Goal: Task Accomplishment & Management: Manage account settings

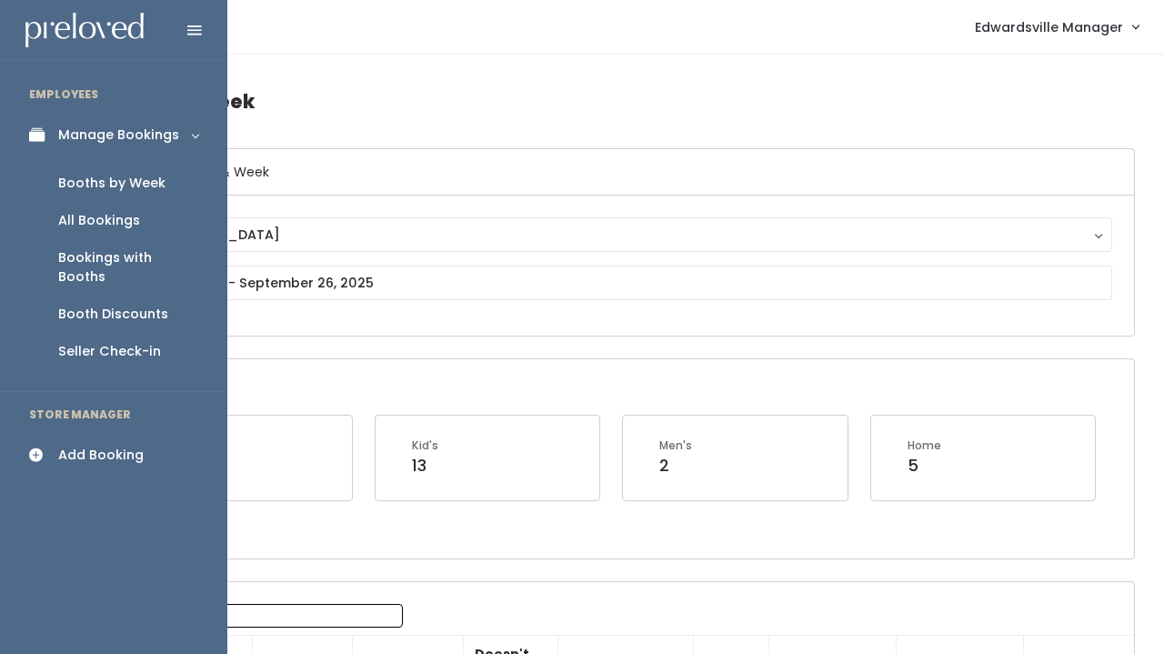
click at [117, 305] on div "Booth Discounts" at bounding box center [113, 314] width 110 height 19
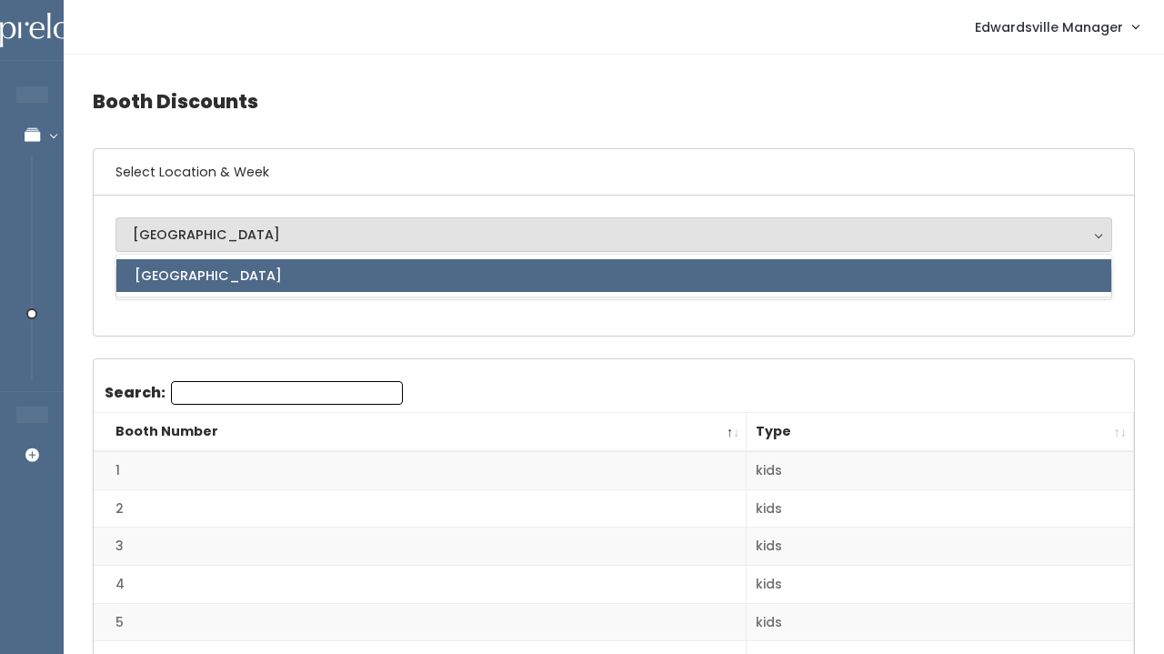
click at [255, 383] on input "Search:" at bounding box center [287, 393] width 232 height 24
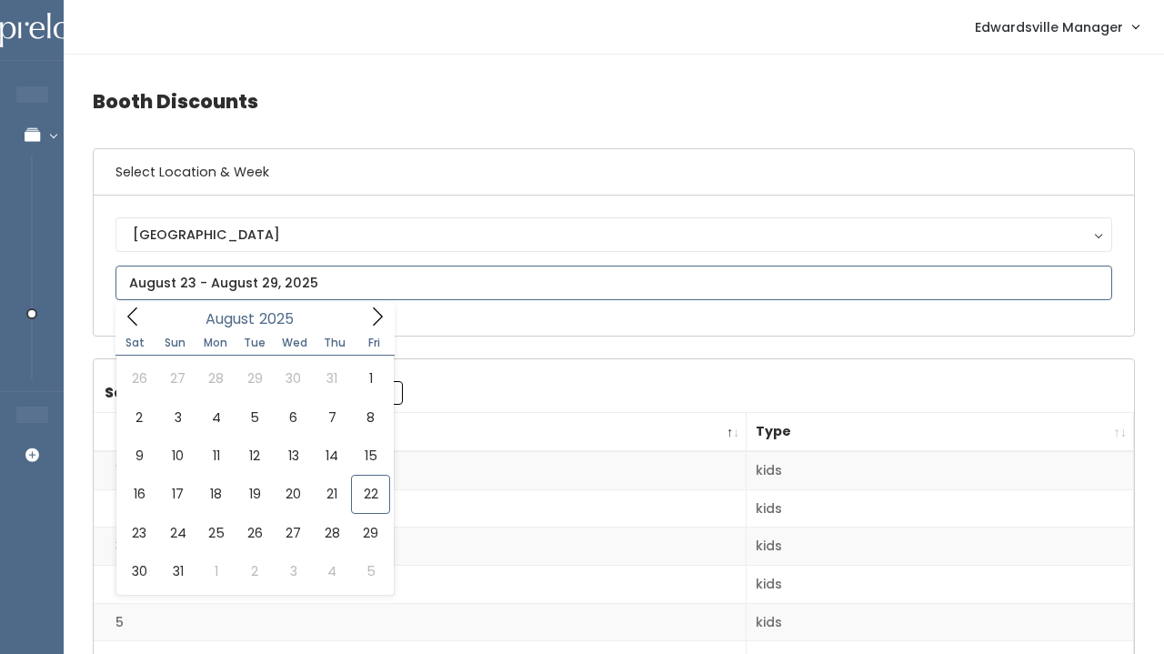
click at [242, 276] on input "text" at bounding box center [613, 283] width 997 height 35
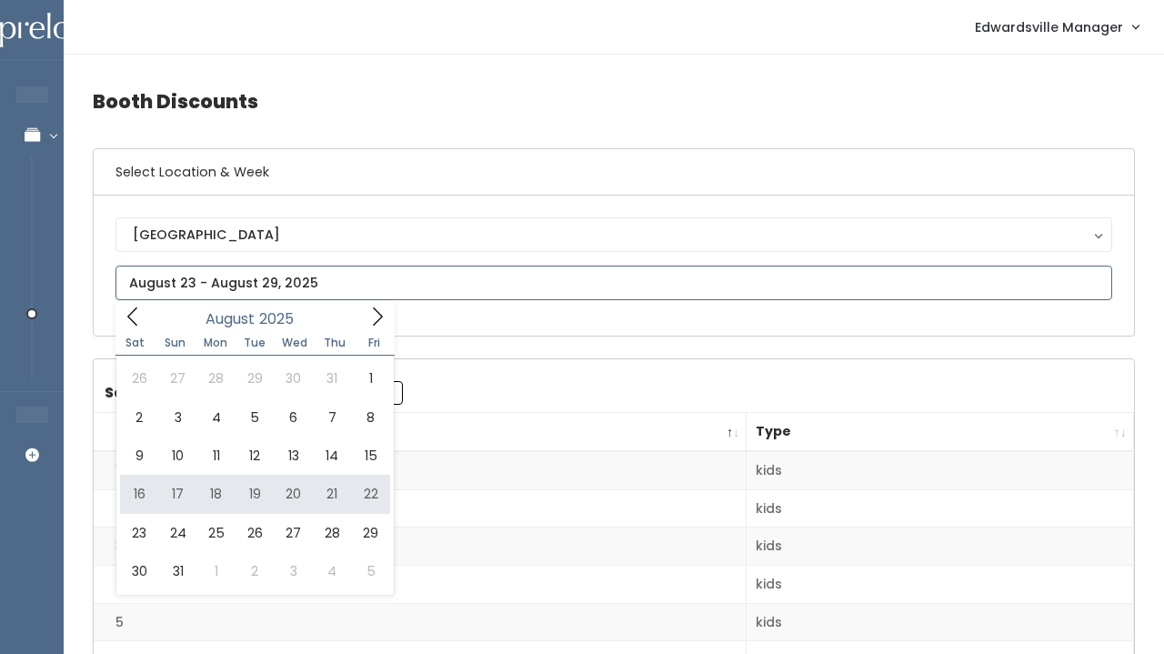
type input "August 16 to August 22"
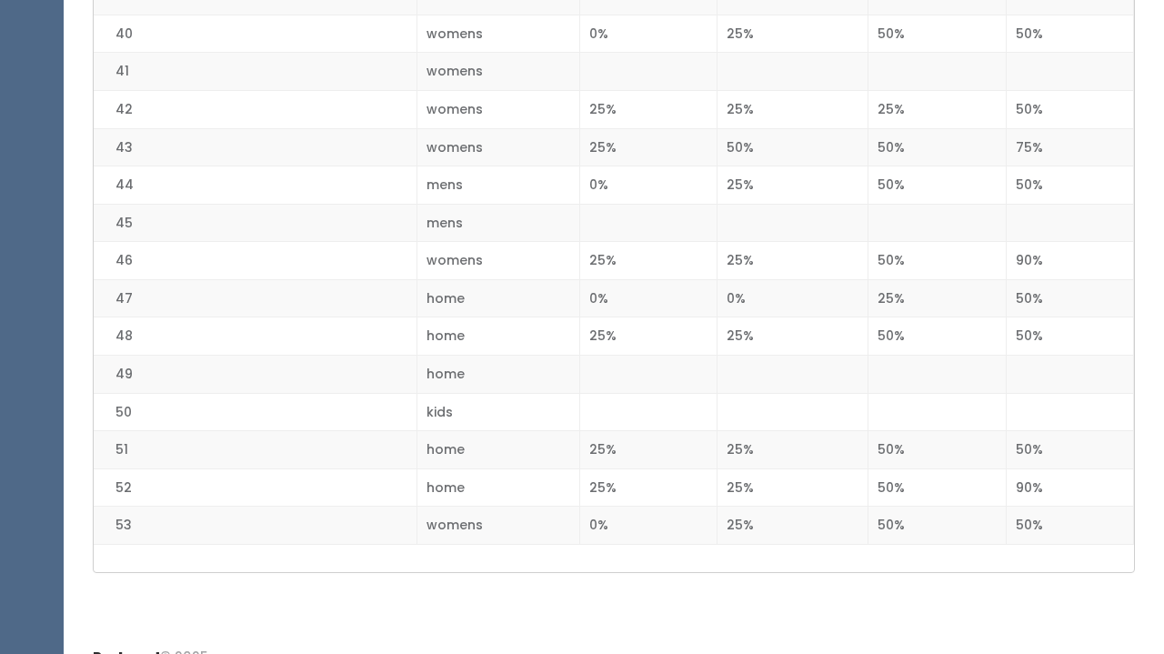
scroll to position [1910, 0]
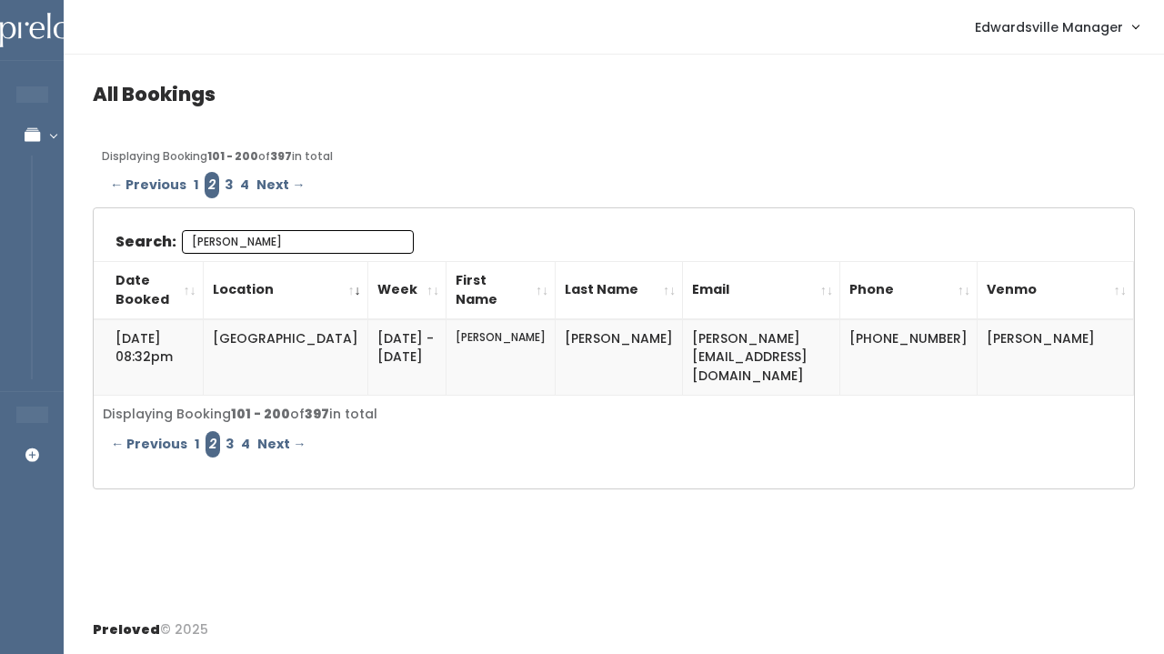
click at [379, 238] on input "[PERSON_NAME]" at bounding box center [298, 242] width 232 height 24
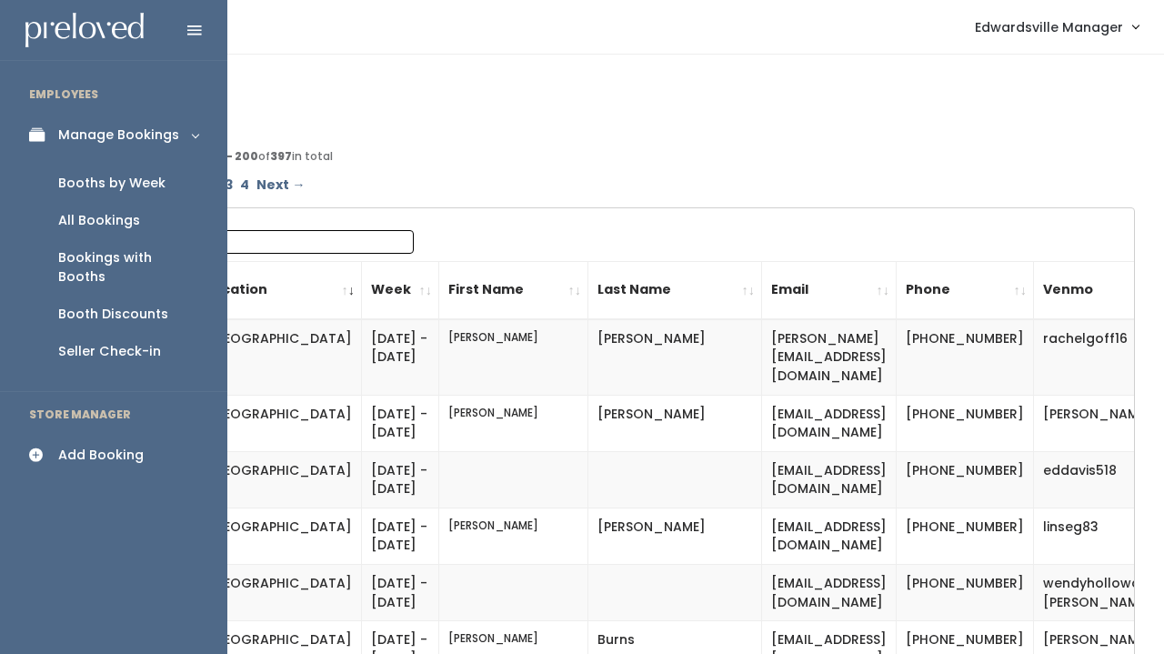
click at [74, 216] on div "All Bookings" at bounding box center [99, 220] width 82 height 19
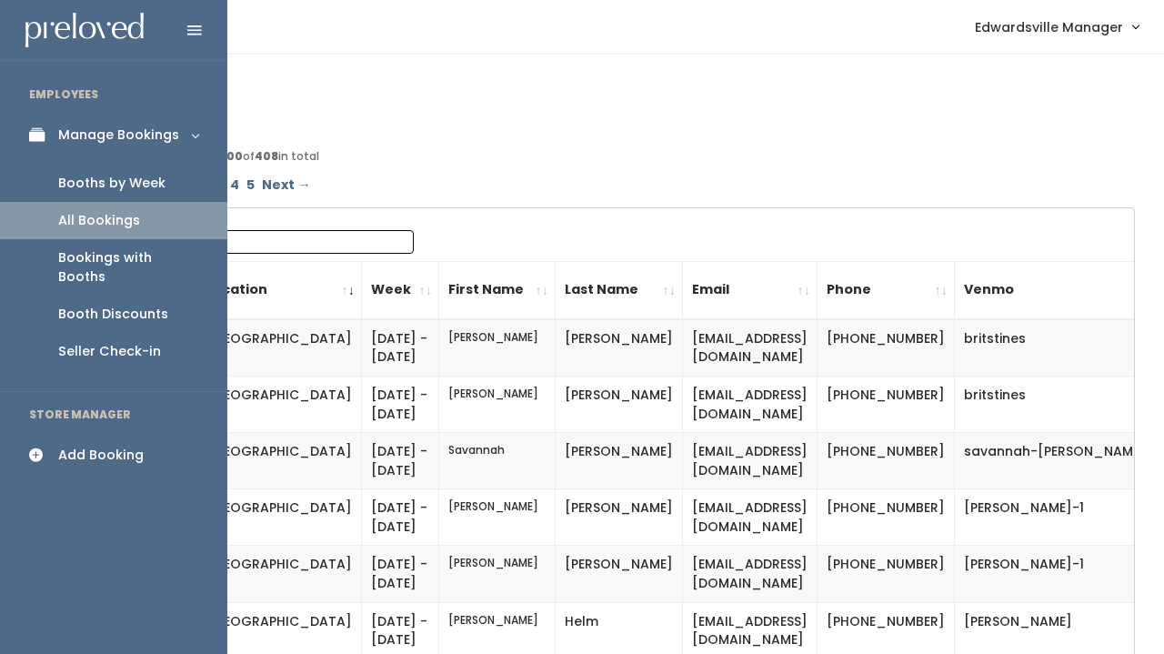
click at [89, 184] on div "Booths by Week" at bounding box center [111, 183] width 107 height 19
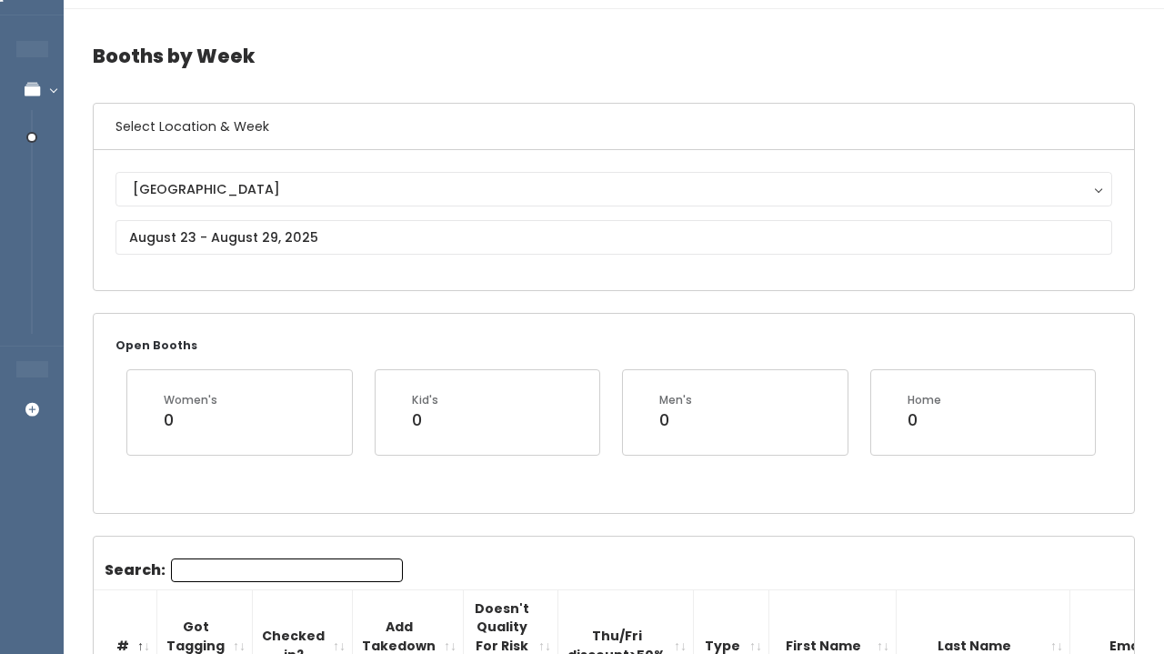
scroll to position [62, 0]
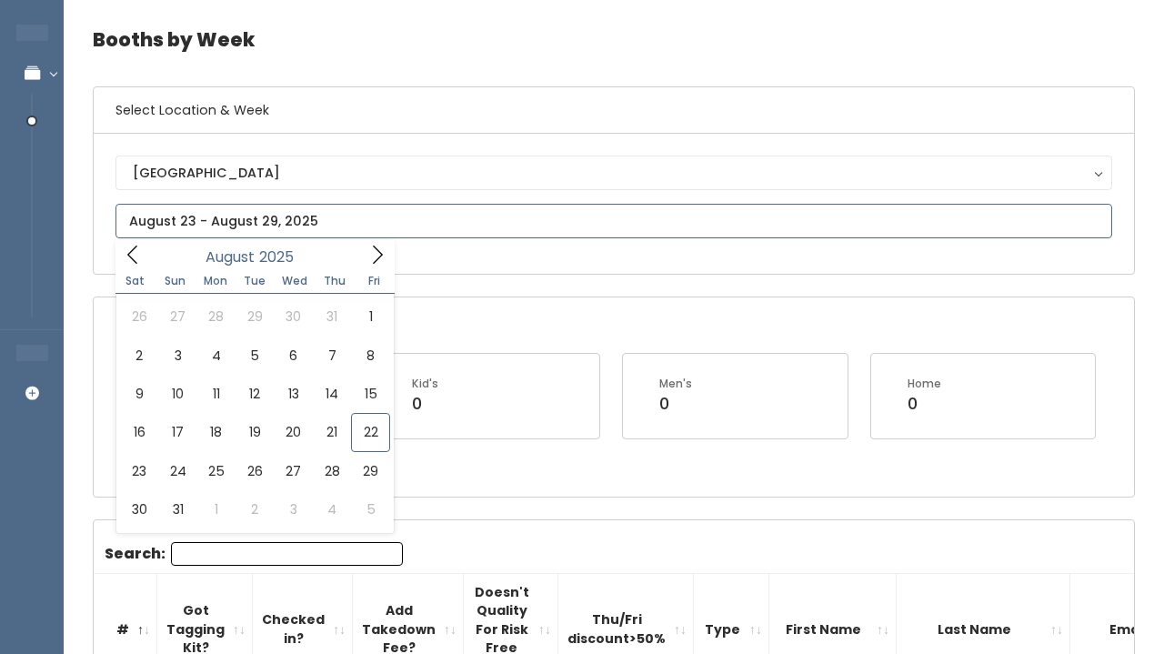
click at [221, 227] on input "text" at bounding box center [613, 221] width 997 height 35
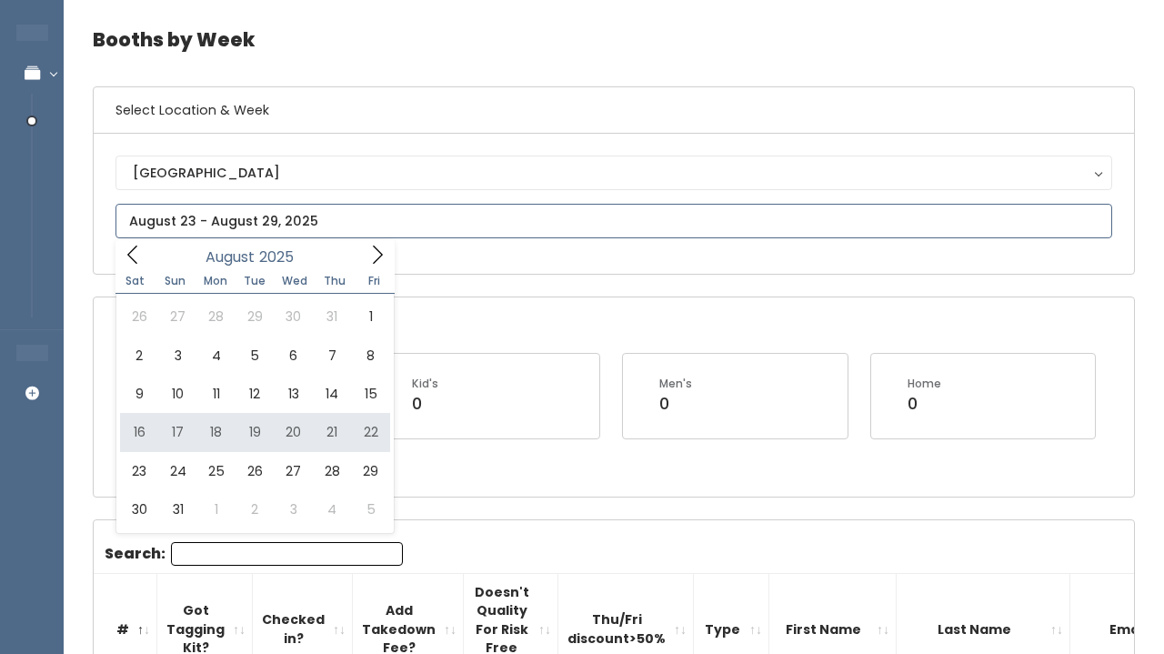
type input "August 16 to August 22"
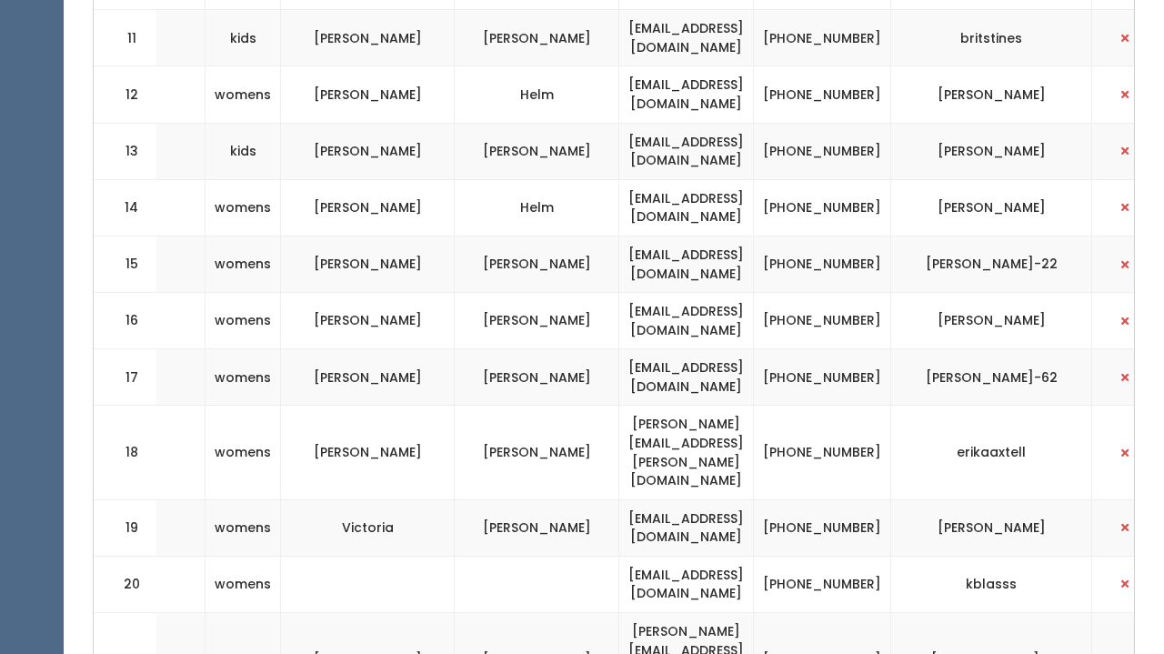
scroll to position [1212, 0]
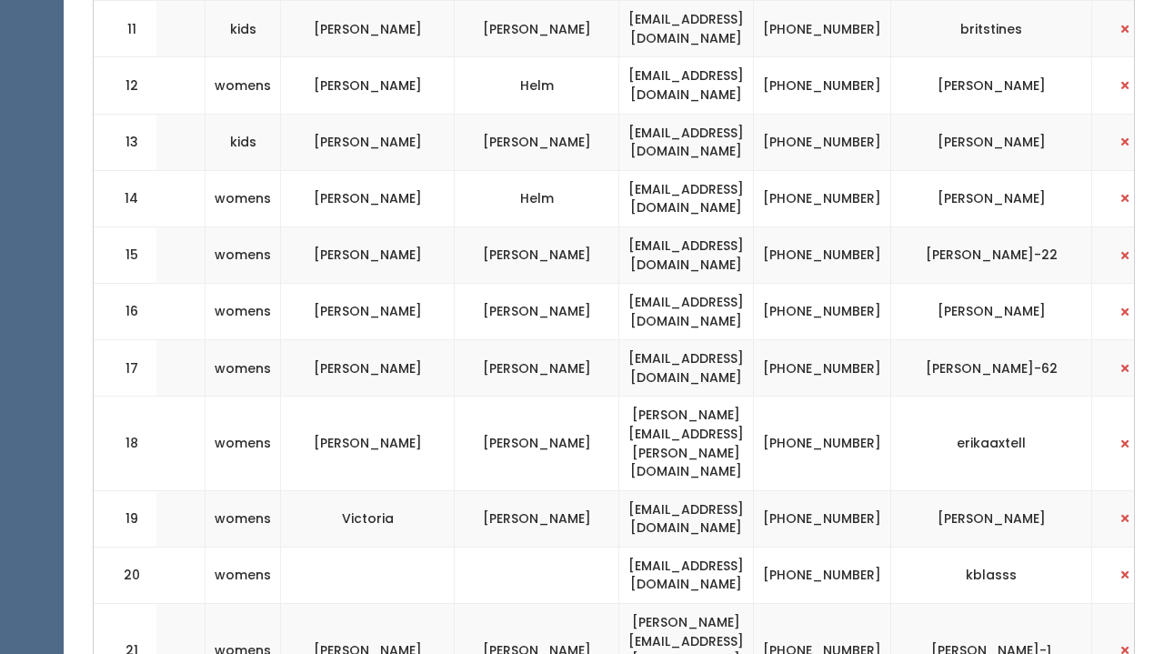
click at [777, 370] on td "(618) 978-7481" at bounding box center [822, 368] width 137 height 56
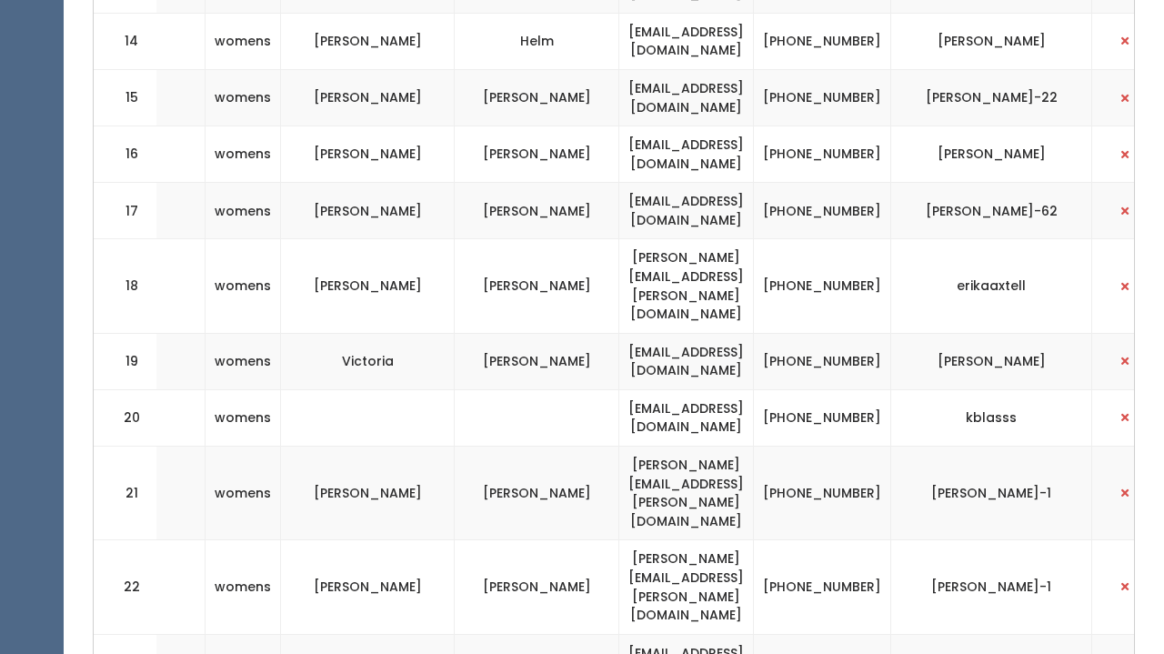
scroll to position [1375, 0]
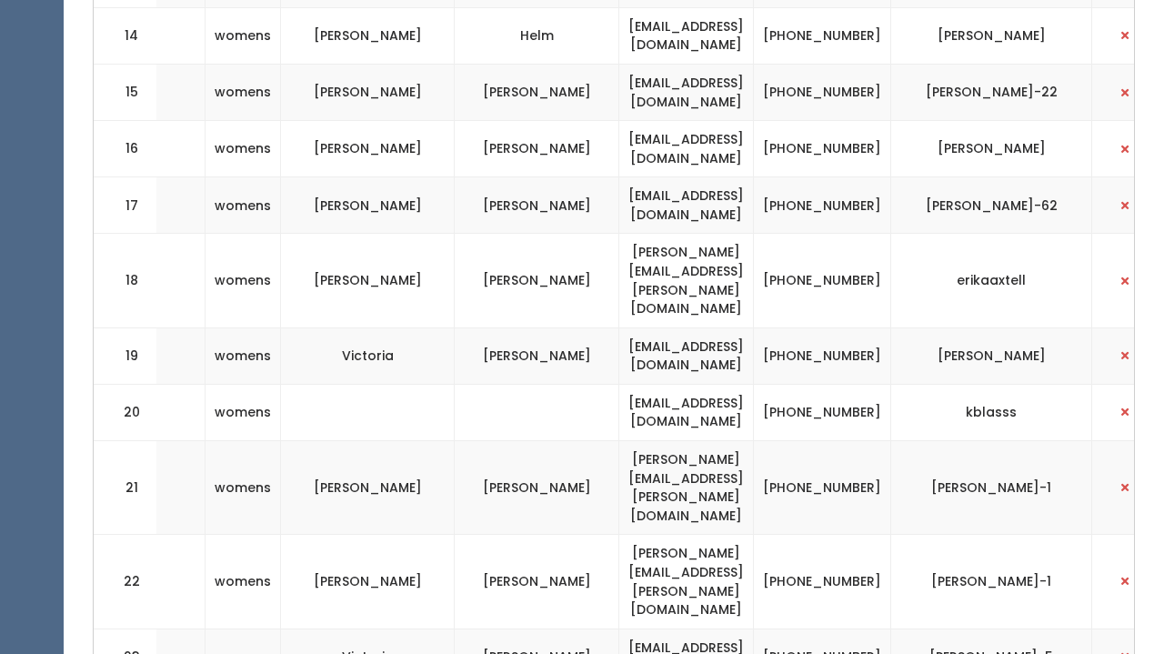
click at [814, 384] on td "(618) 570-8983" at bounding box center [822, 412] width 137 height 56
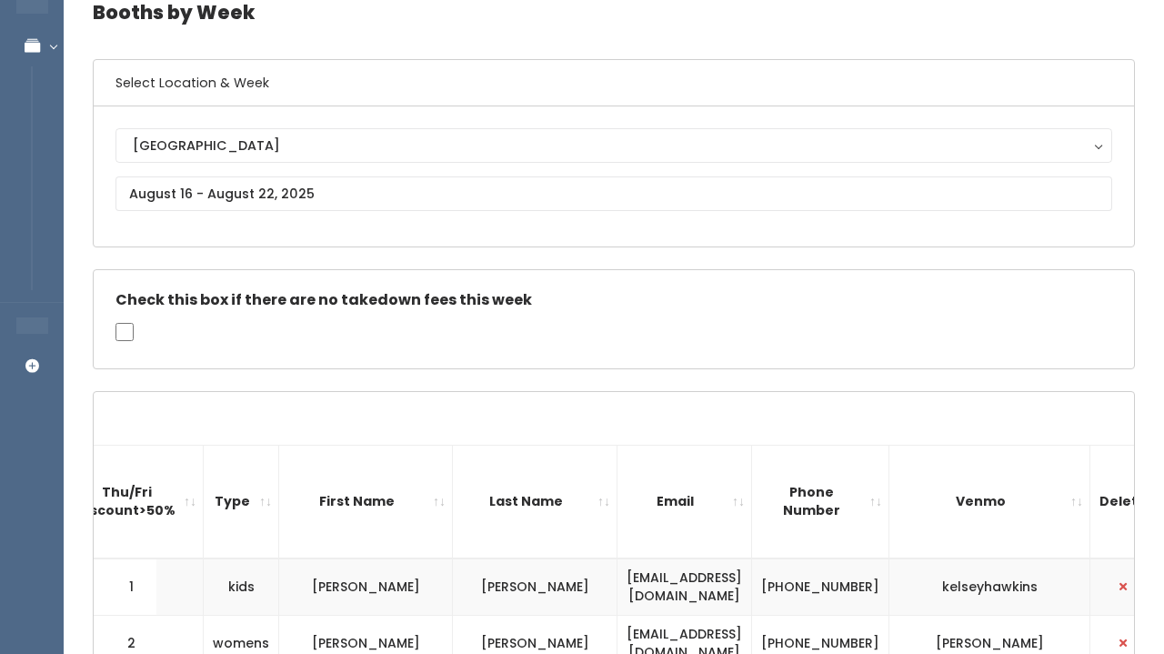
scroll to position [64, 0]
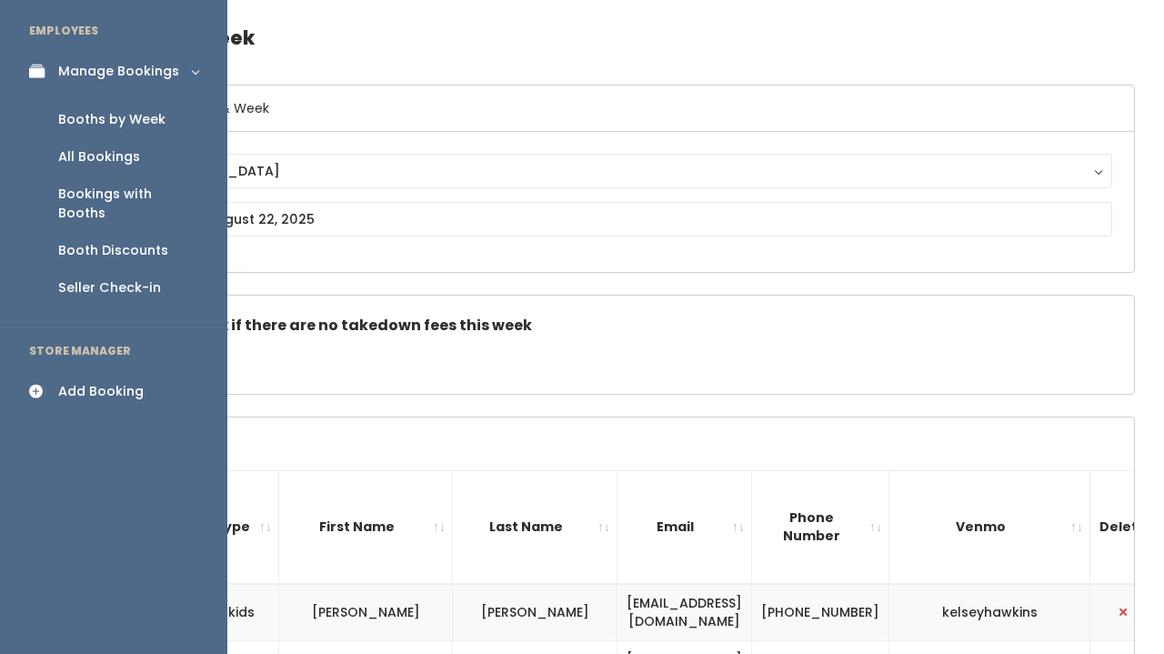
click at [70, 149] on div "All Bookings" at bounding box center [99, 156] width 82 height 19
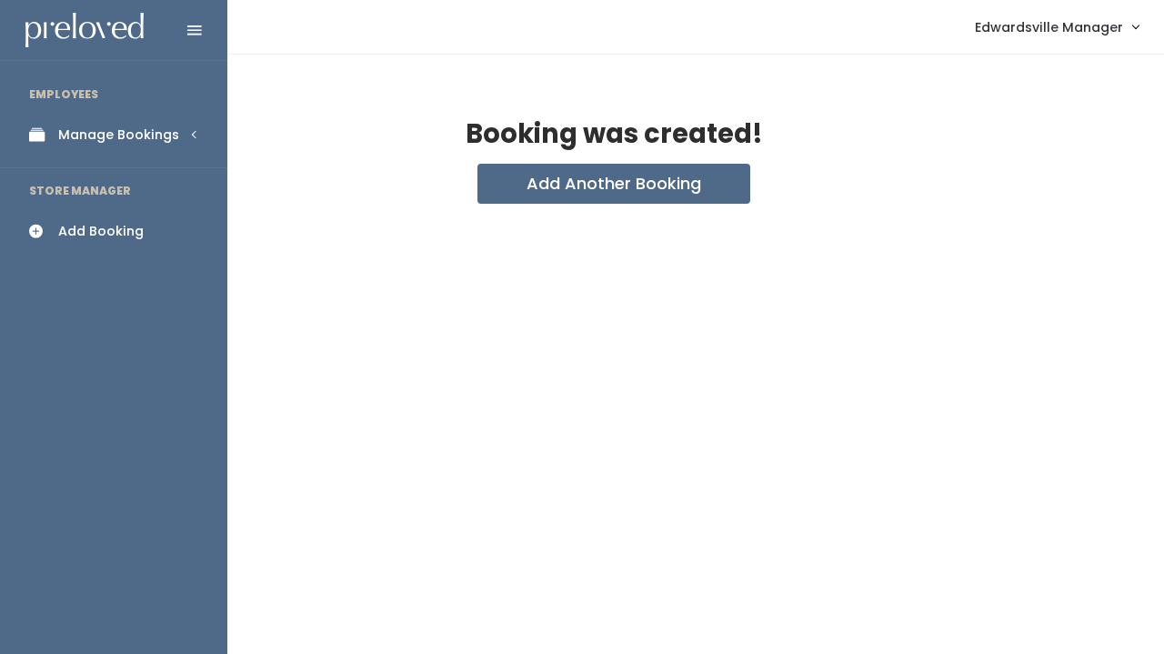
click at [42, 136] on icon at bounding box center [41, 134] width 25 height 15
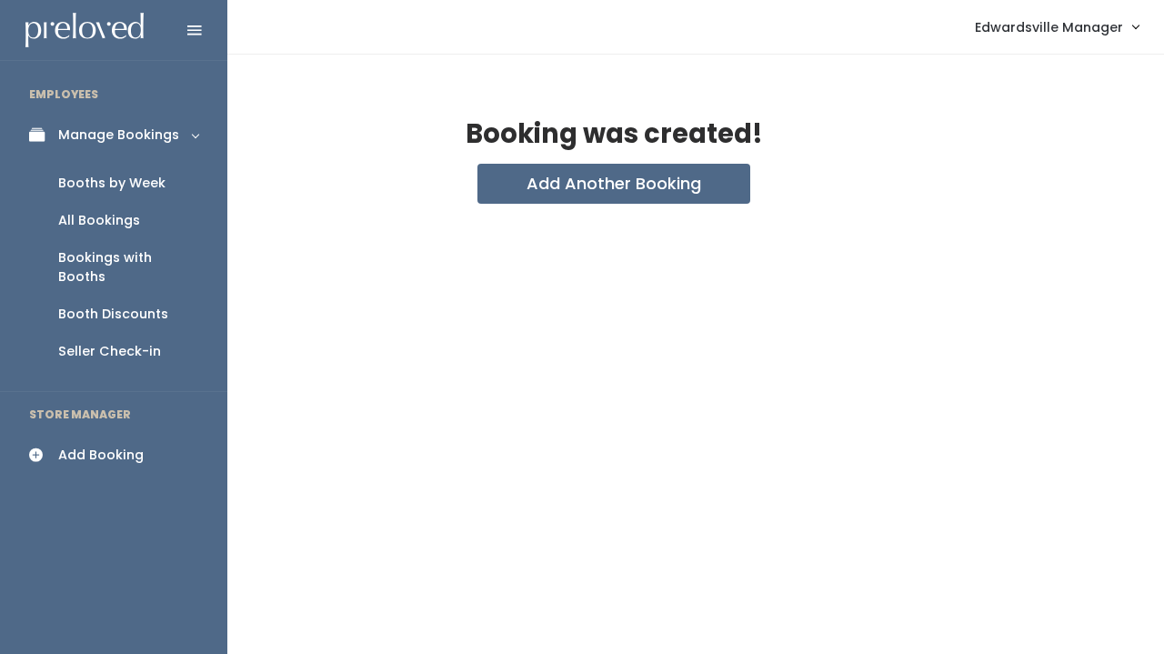
click at [88, 220] on div "All Bookings" at bounding box center [99, 220] width 82 height 19
click at [90, 219] on div "All Bookings" at bounding box center [99, 220] width 82 height 19
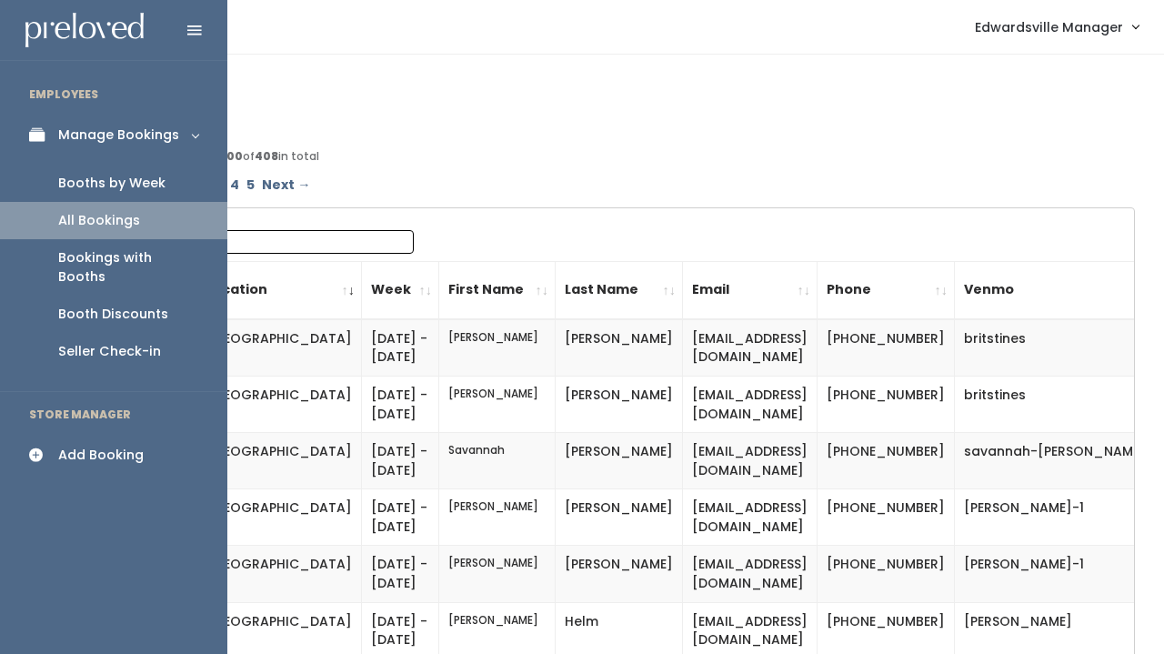
click at [51, 176] on link "Booths by Week" at bounding box center [113, 183] width 227 height 37
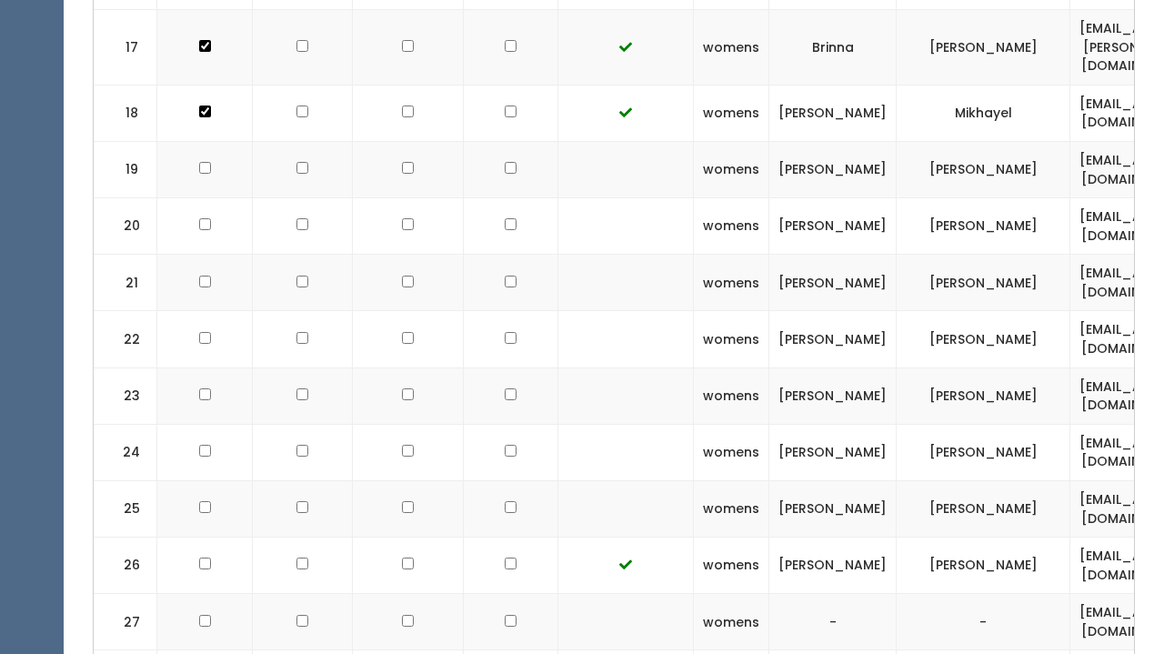
scroll to position [1682, 0]
